Goal: Task Accomplishment & Management: Manage account settings

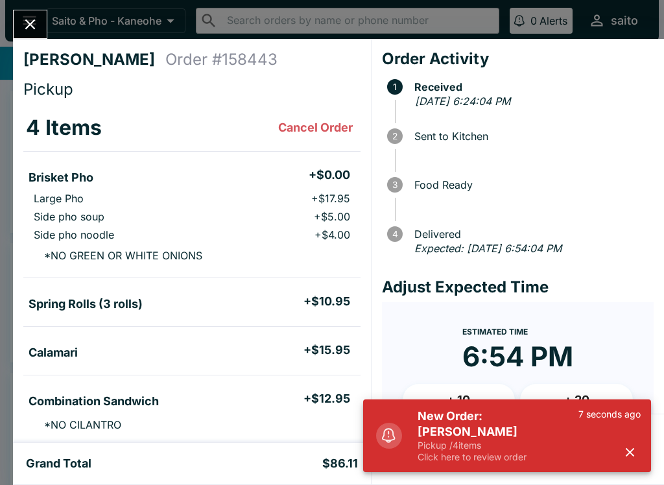
click at [641, 442] on div "New Order: [PERSON_NAME] Pickup / 4 items Click here to review order 7 seconds …" at bounding box center [528, 435] width 233 height 65
click at [627, 449] on icon "button" at bounding box center [630, 452] width 8 height 8
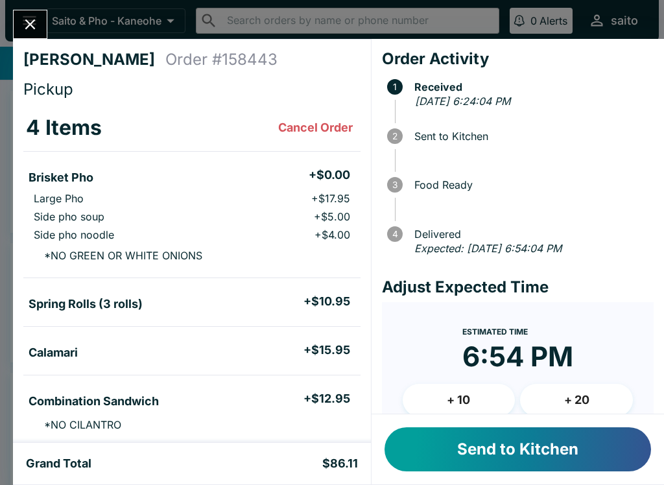
click at [516, 448] on button "Send to Kitchen" at bounding box center [518, 449] width 267 height 44
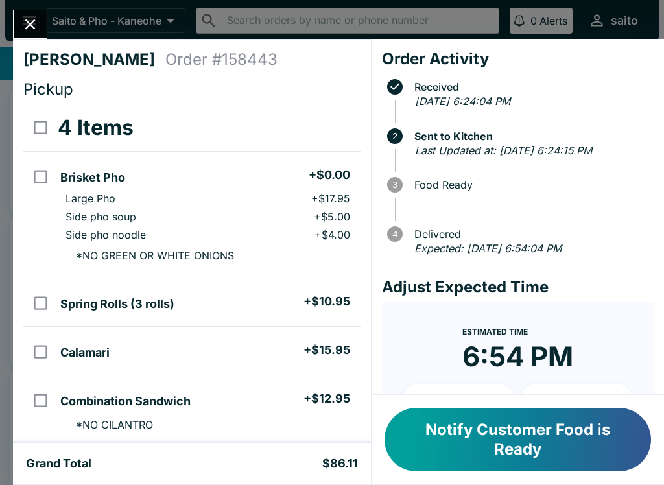
click at [537, 427] on button "Notify Customer Food is Ready" at bounding box center [518, 440] width 267 height 64
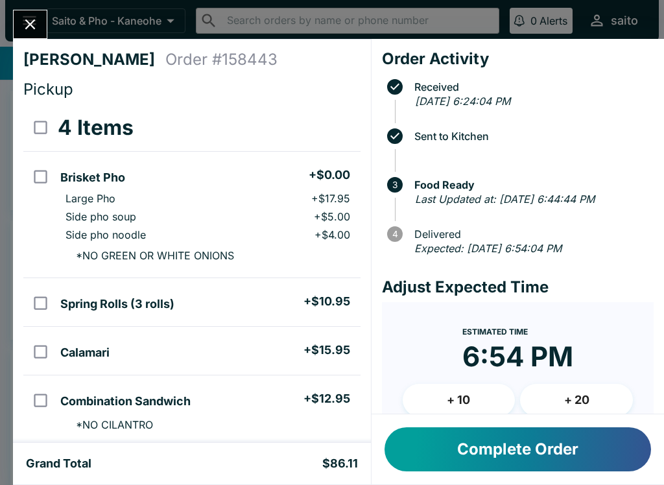
click at [444, 454] on button "Complete Order" at bounding box center [518, 449] width 267 height 44
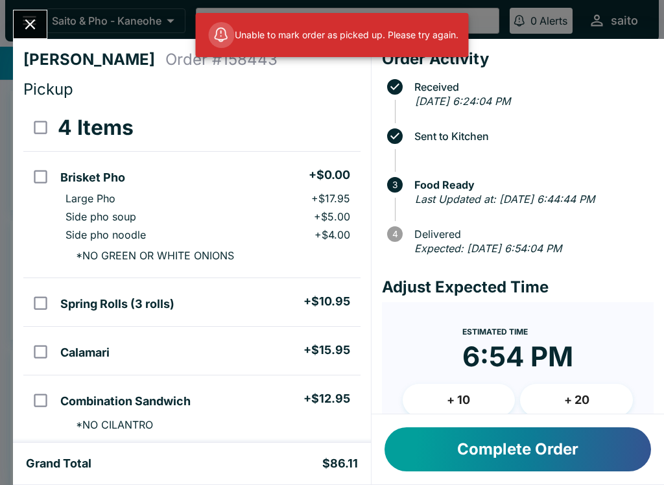
click at [27, 13] on button "Close" at bounding box center [30, 24] width 33 height 28
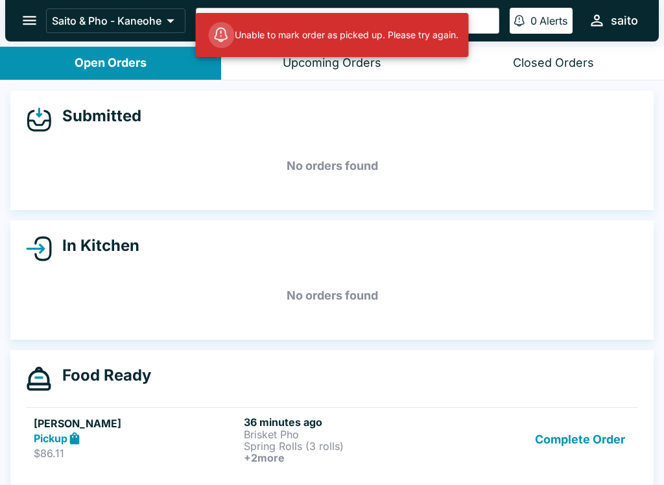
scroll to position [1, 0]
click at [161, 450] on p "$86.11" at bounding box center [136, 452] width 205 height 13
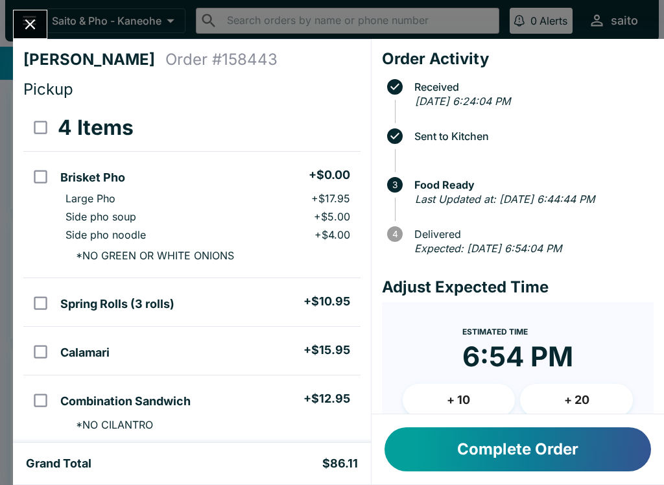
click at [446, 456] on button "Complete Order" at bounding box center [518, 449] width 267 height 44
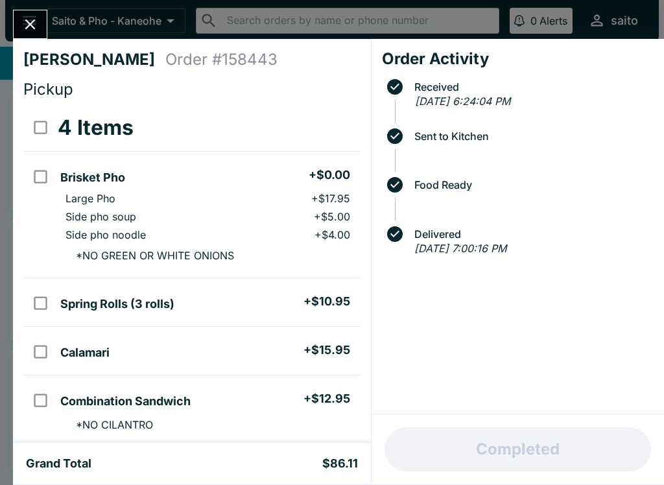
click at [34, 22] on icon "Close" at bounding box center [30, 25] width 18 height 18
